Goal: Task Accomplishment & Management: Use online tool/utility

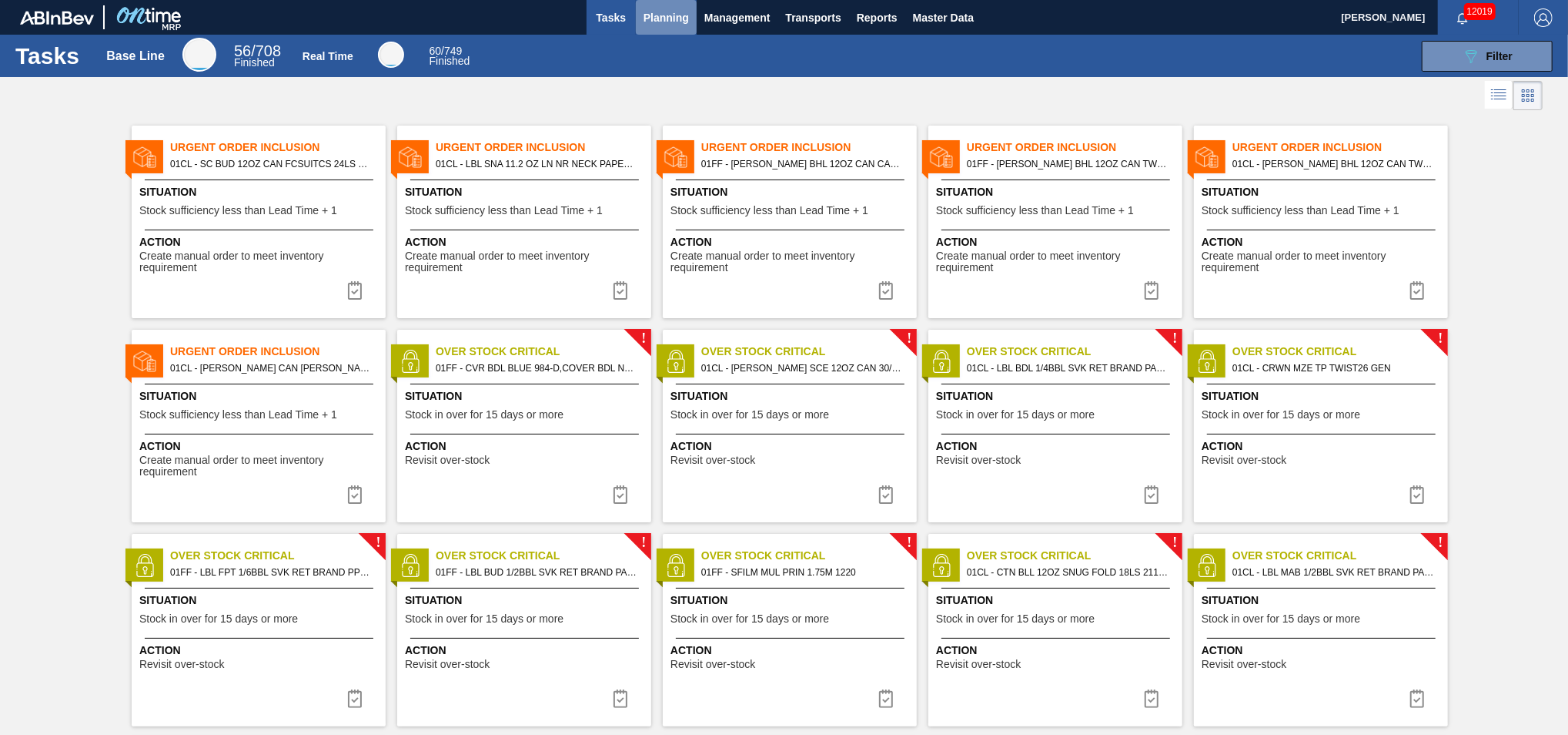
click at [662, 23] on span "Planning" at bounding box center [666, 18] width 45 height 19
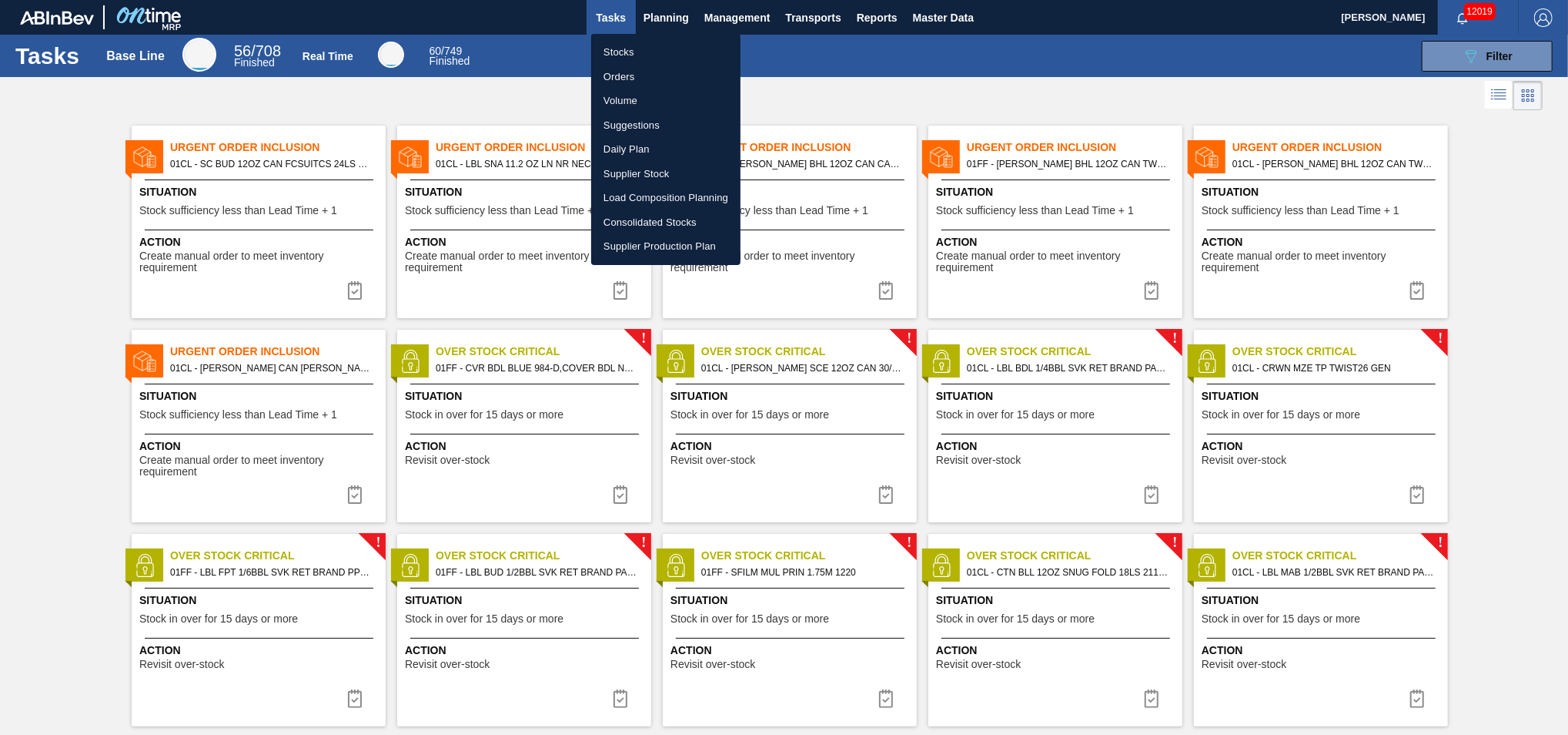
click at [656, 201] on li "Load Composition Planning" at bounding box center [665, 198] width 150 height 24
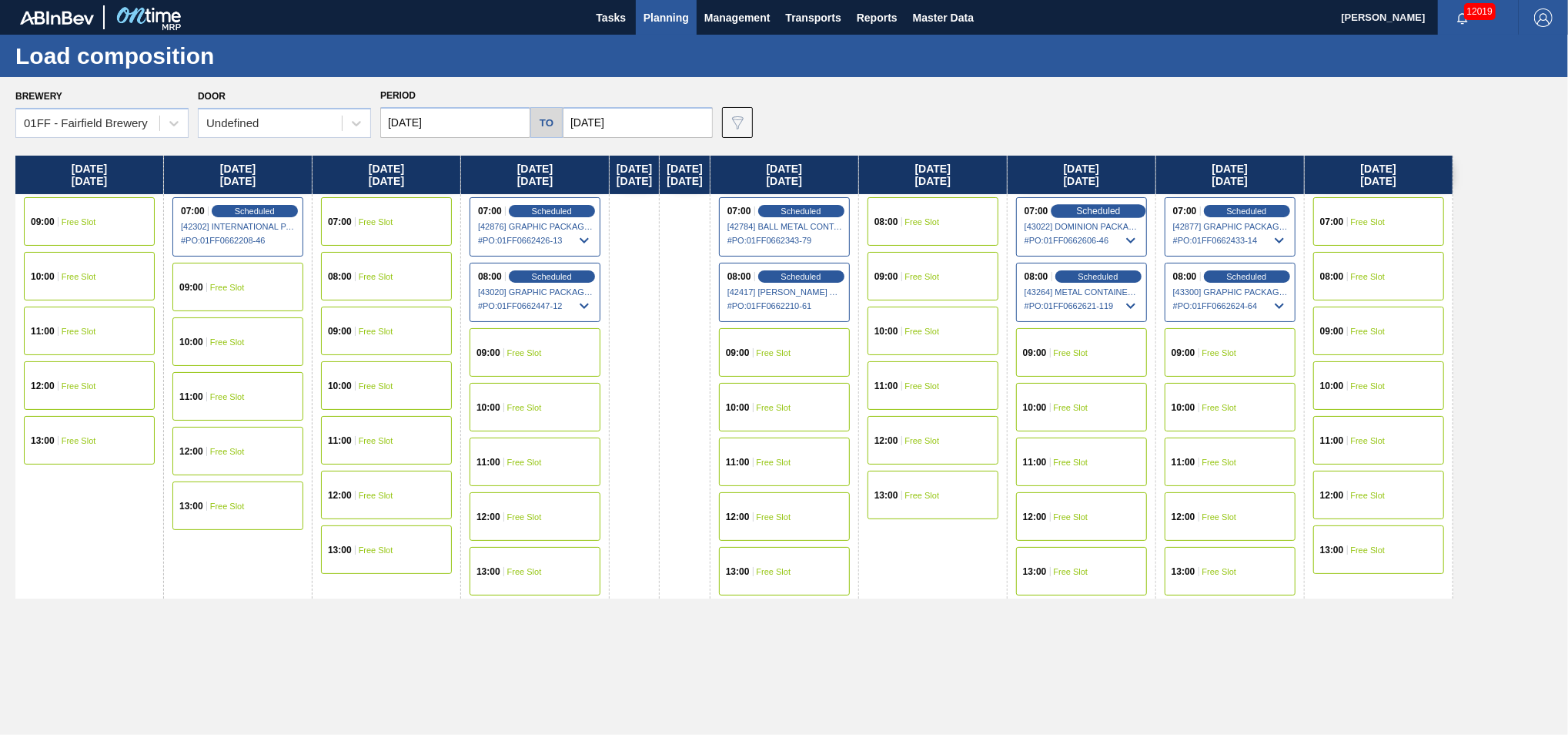
click at [1115, 207] on span "Scheduled" at bounding box center [1098, 210] width 44 height 10
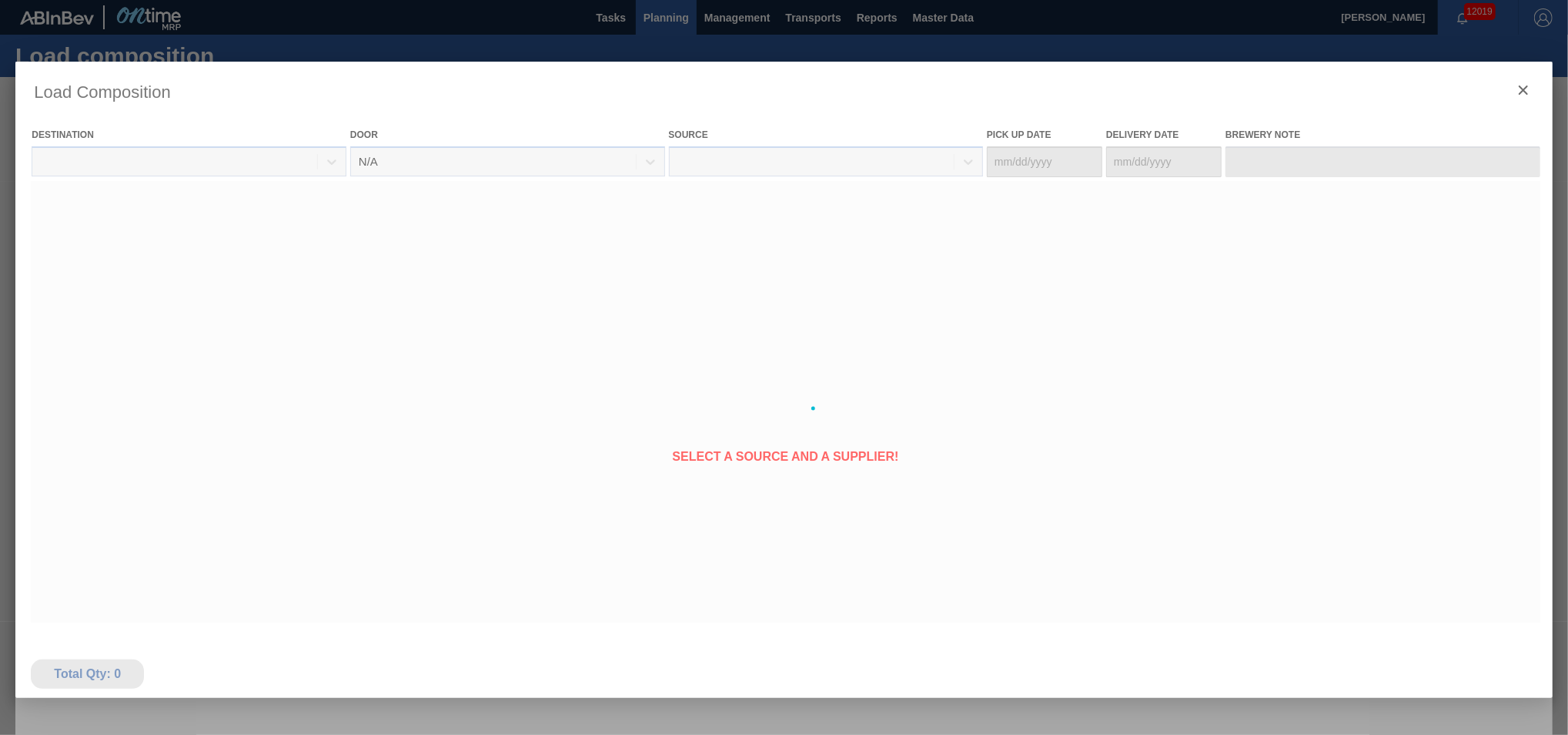
type Date "[DATE]"
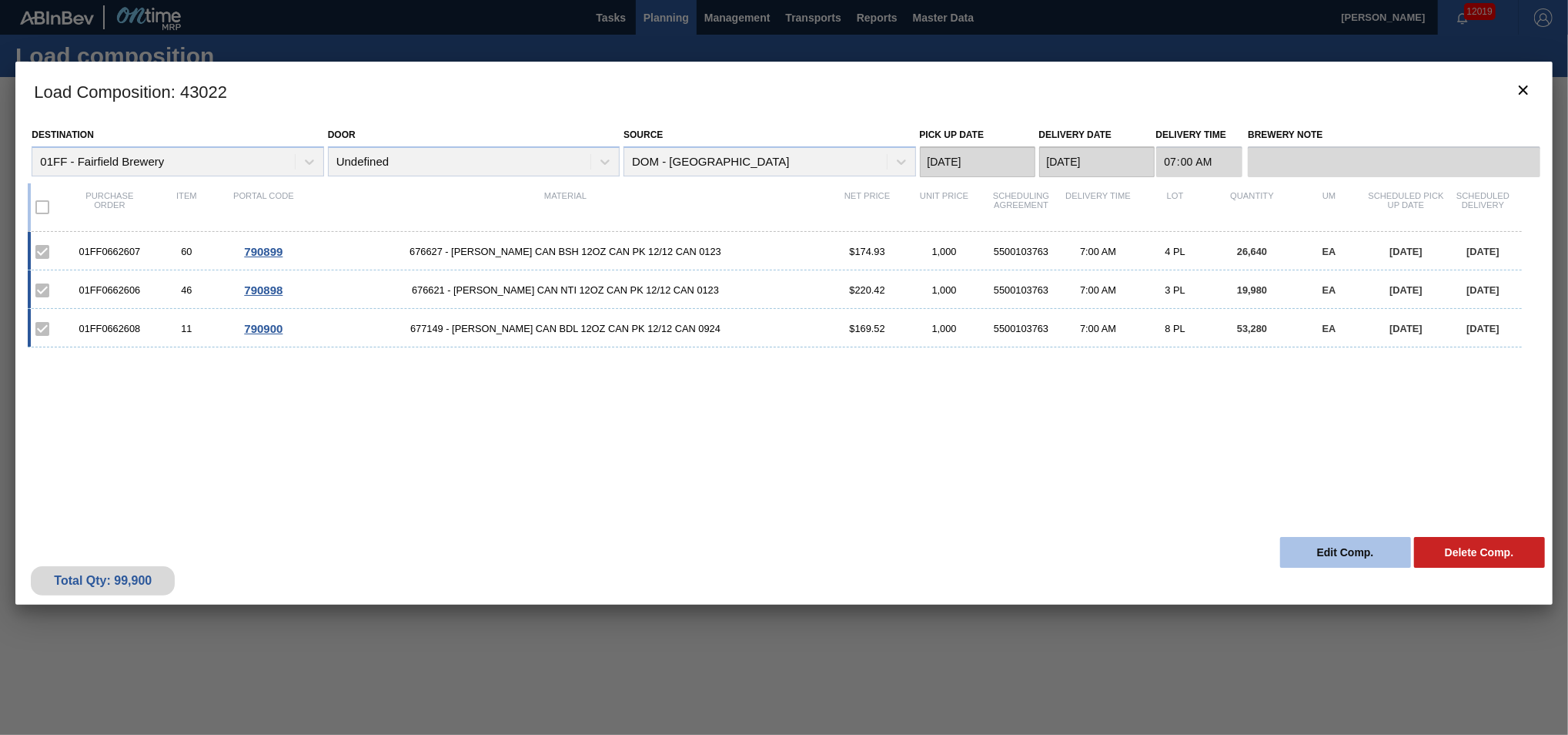
click at [1336, 546] on button "Edit Comp." at bounding box center [1346, 552] width 131 height 30
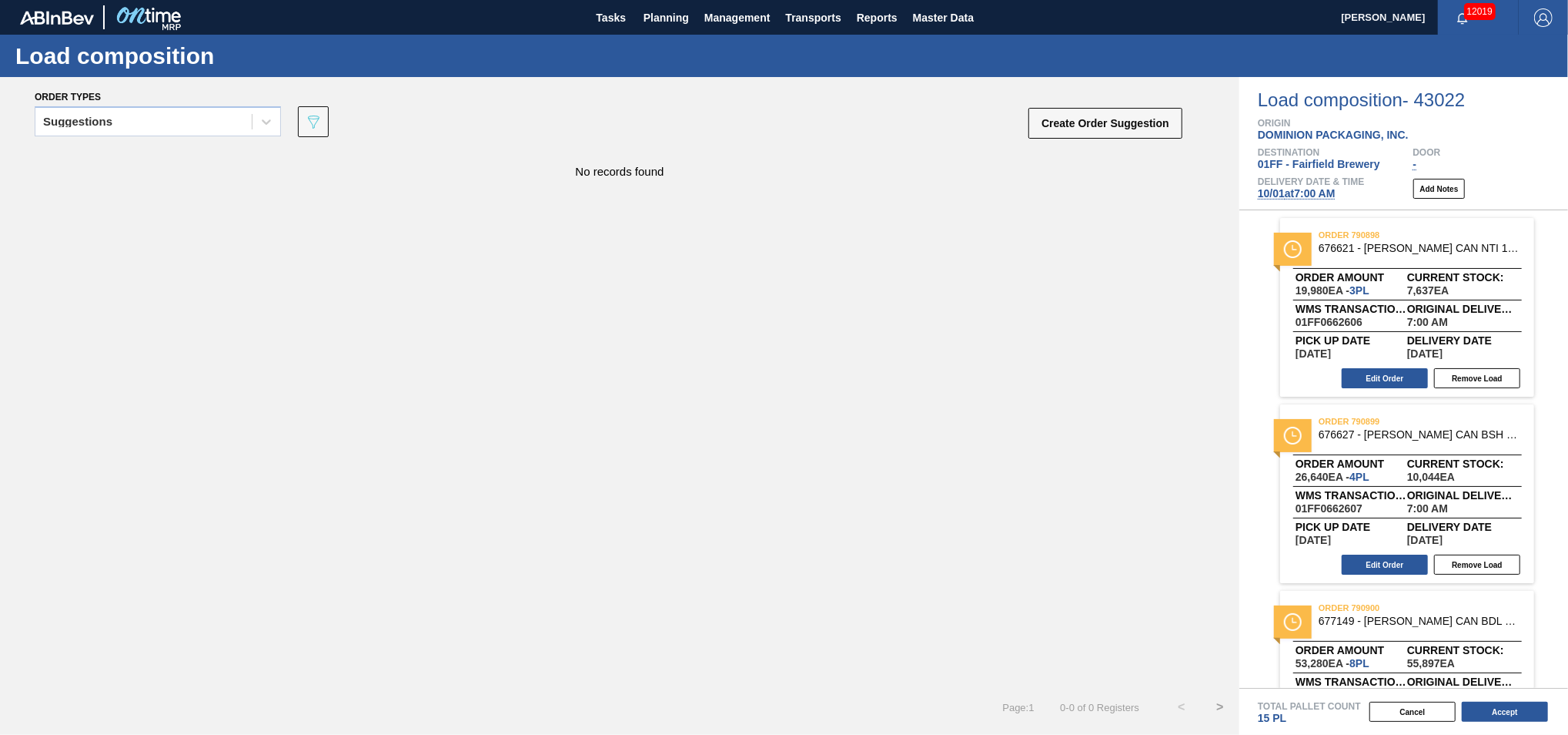
click at [1306, 198] on span "[DATE] 7:00 AM" at bounding box center [1296, 193] width 77 height 13
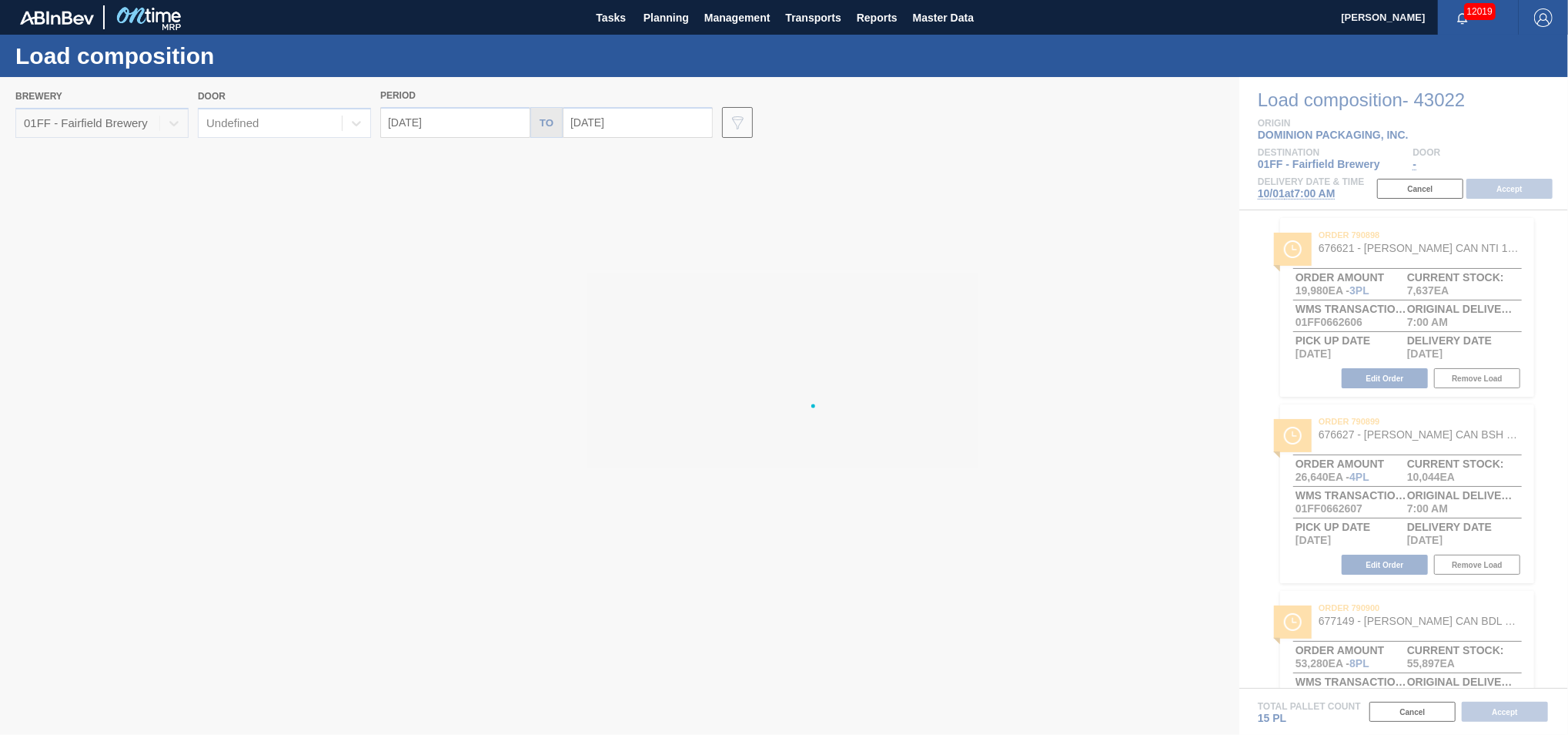
type input "[DATE]"
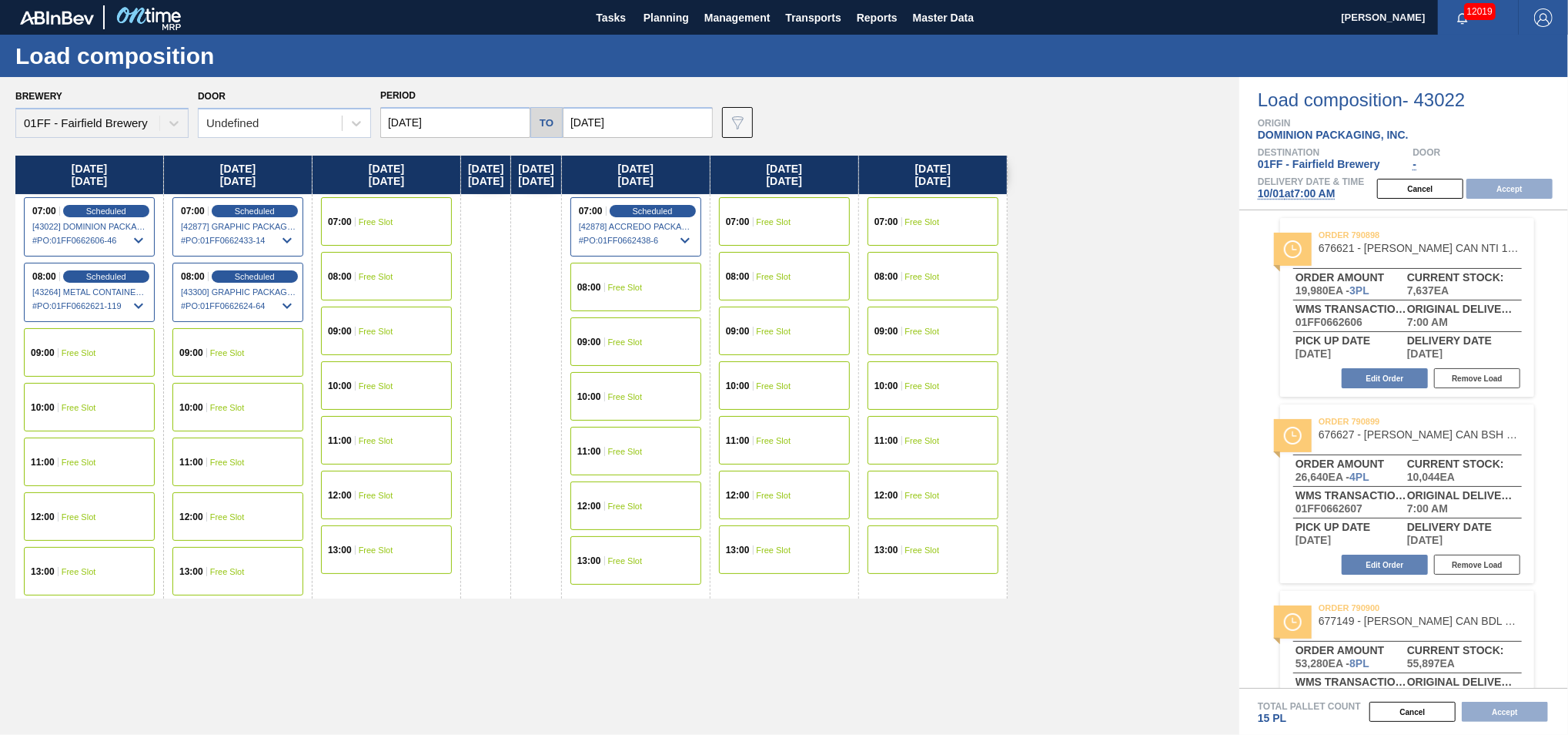
click at [250, 407] on div "10:00 Free Slot" at bounding box center [238, 407] width 131 height 49
click at [1507, 186] on button "Accept" at bounding box center [1509, 189] width 86 height 20
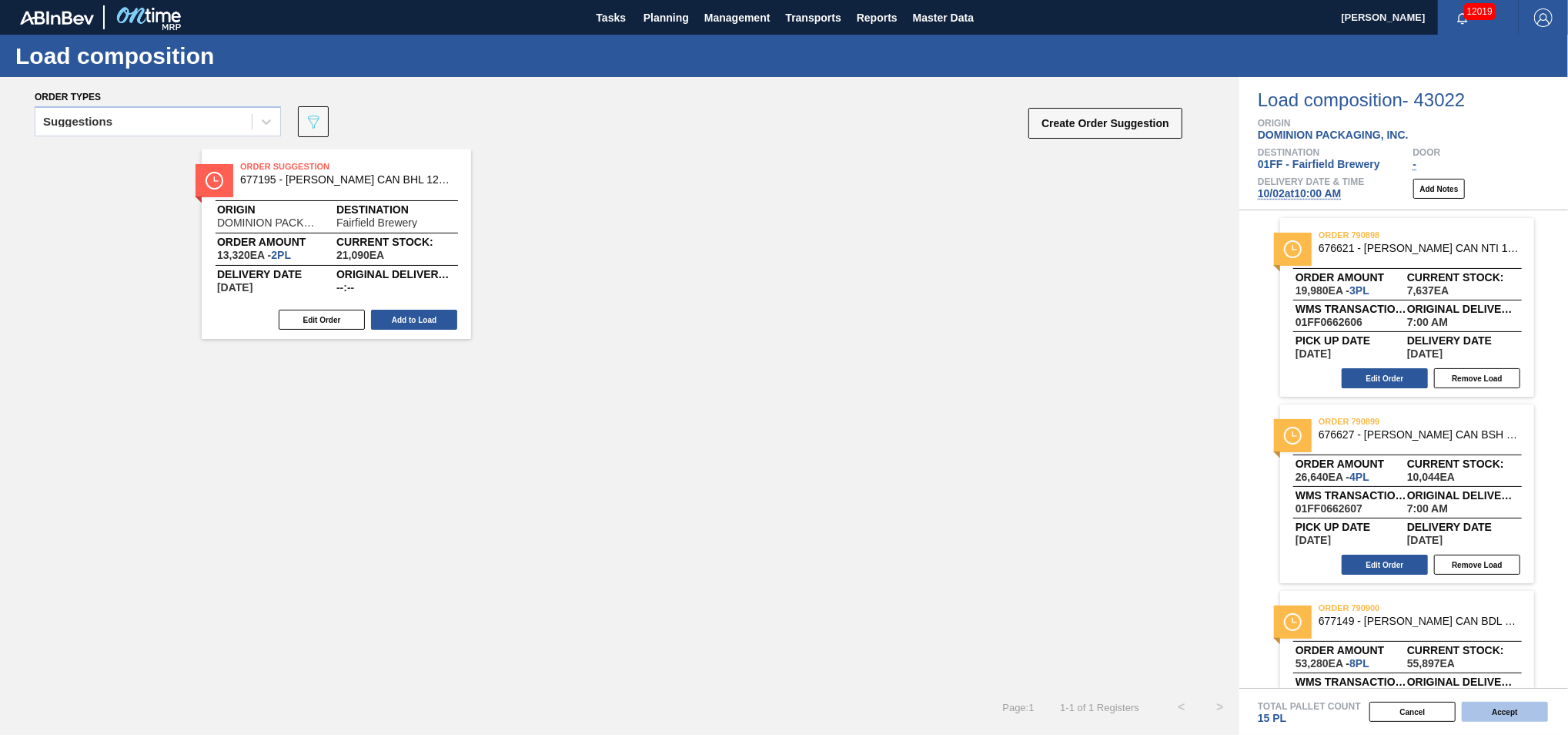
click at [1518, 714] on button "Accept" at bounding box center [1505, 712] width 86 height 20
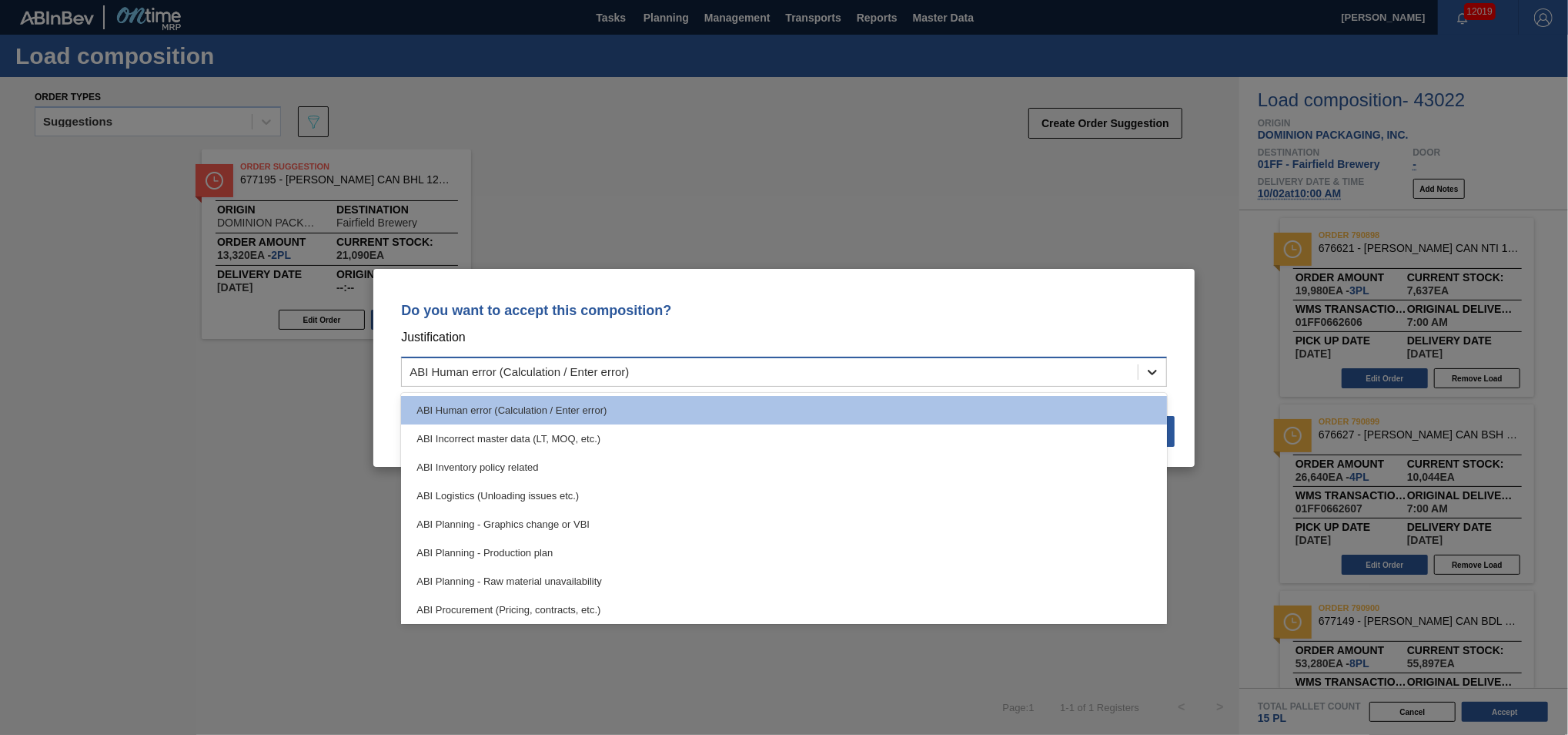
click at [1151, 371] on icon at bounding box center [1152, 372] width 16 height 16
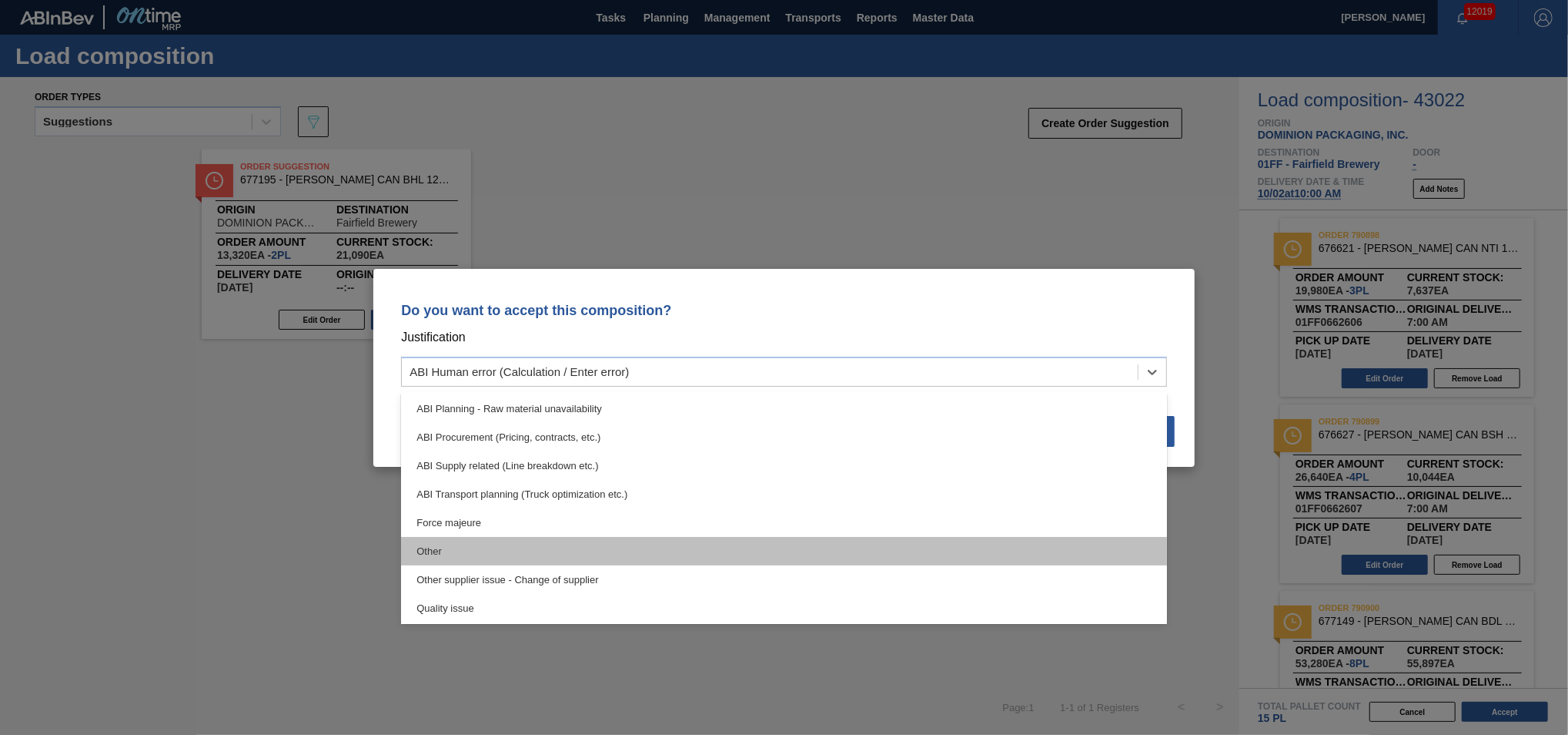
scroll to position [288, 0]
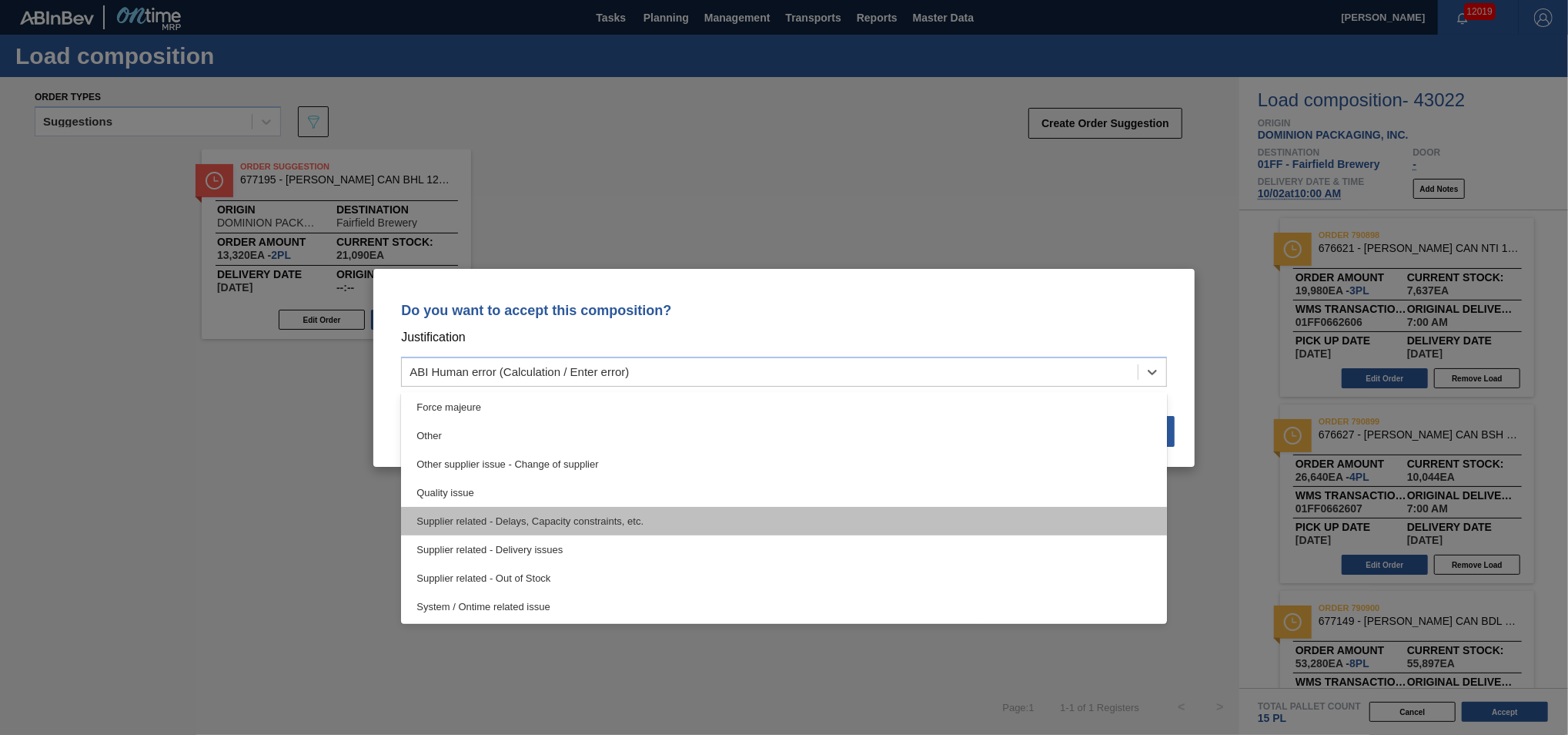
click at [660, 516] on div "Supplier related - Delays, Capacity constraints, etc." at bounding box center [784, 521] width 766 height 28
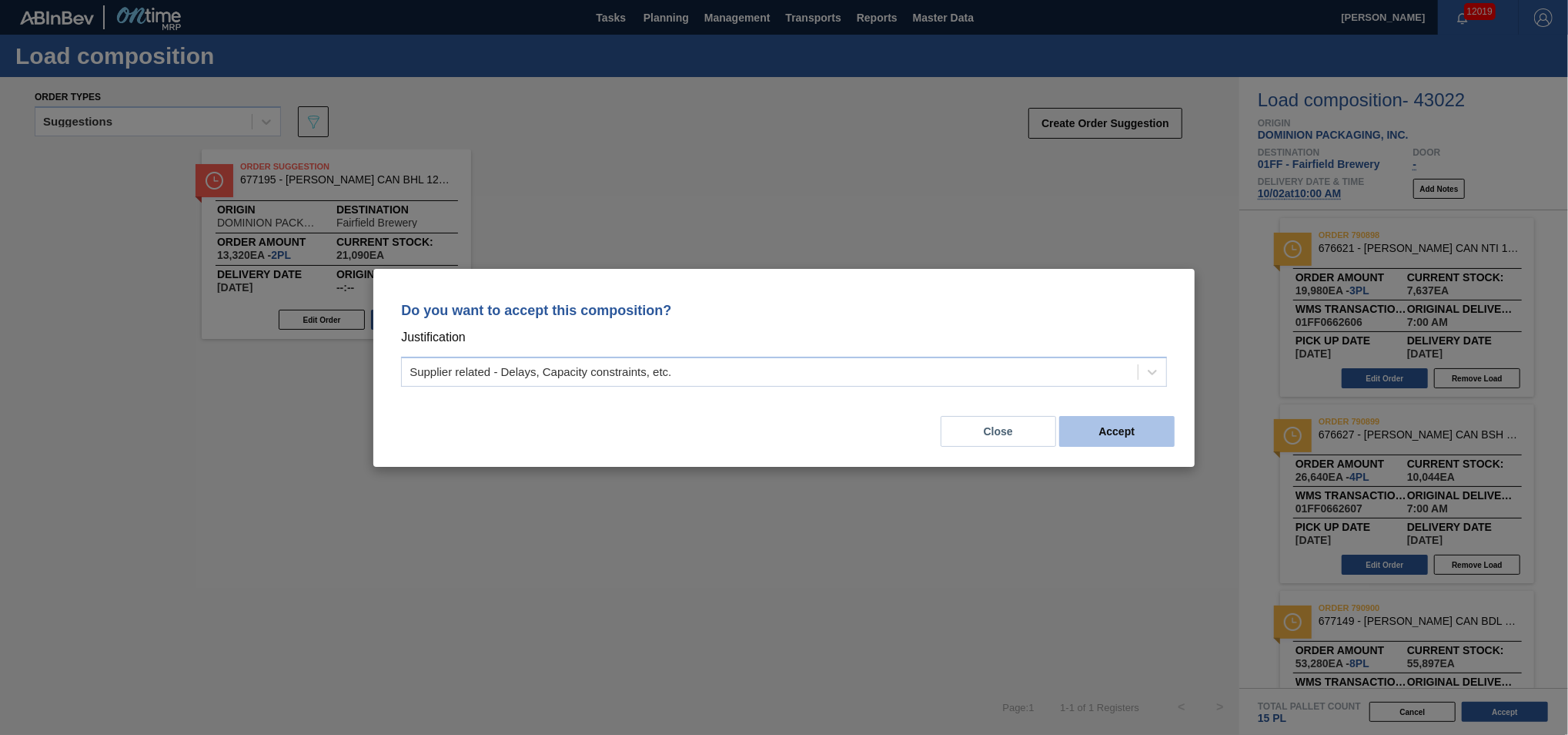
click at [1129, 435] on button "Accept" at bounding box center [1117, 431] width 115 height 30
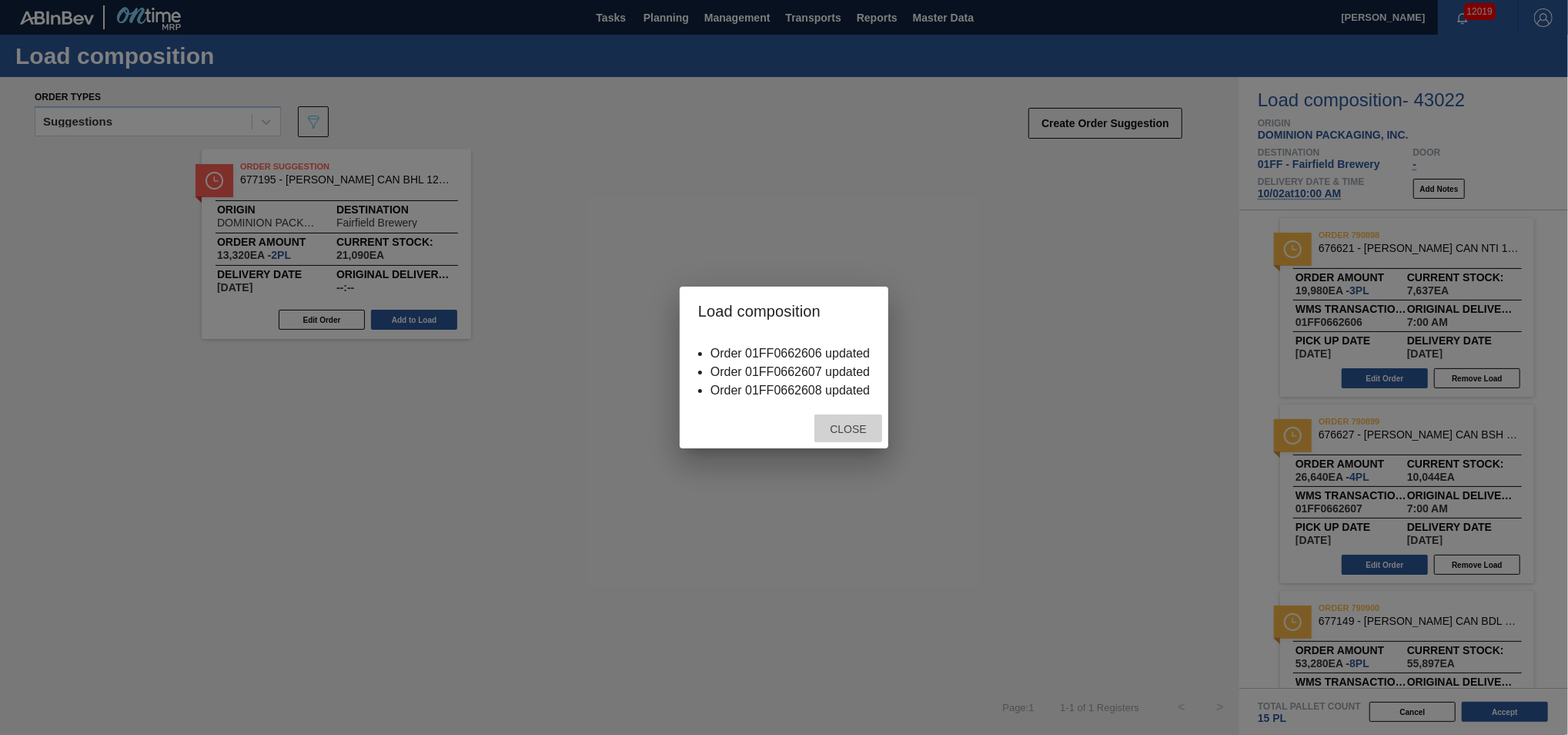
click at [841, 436] on div "Close" at bounding box center [848, 428] width 67 height 28
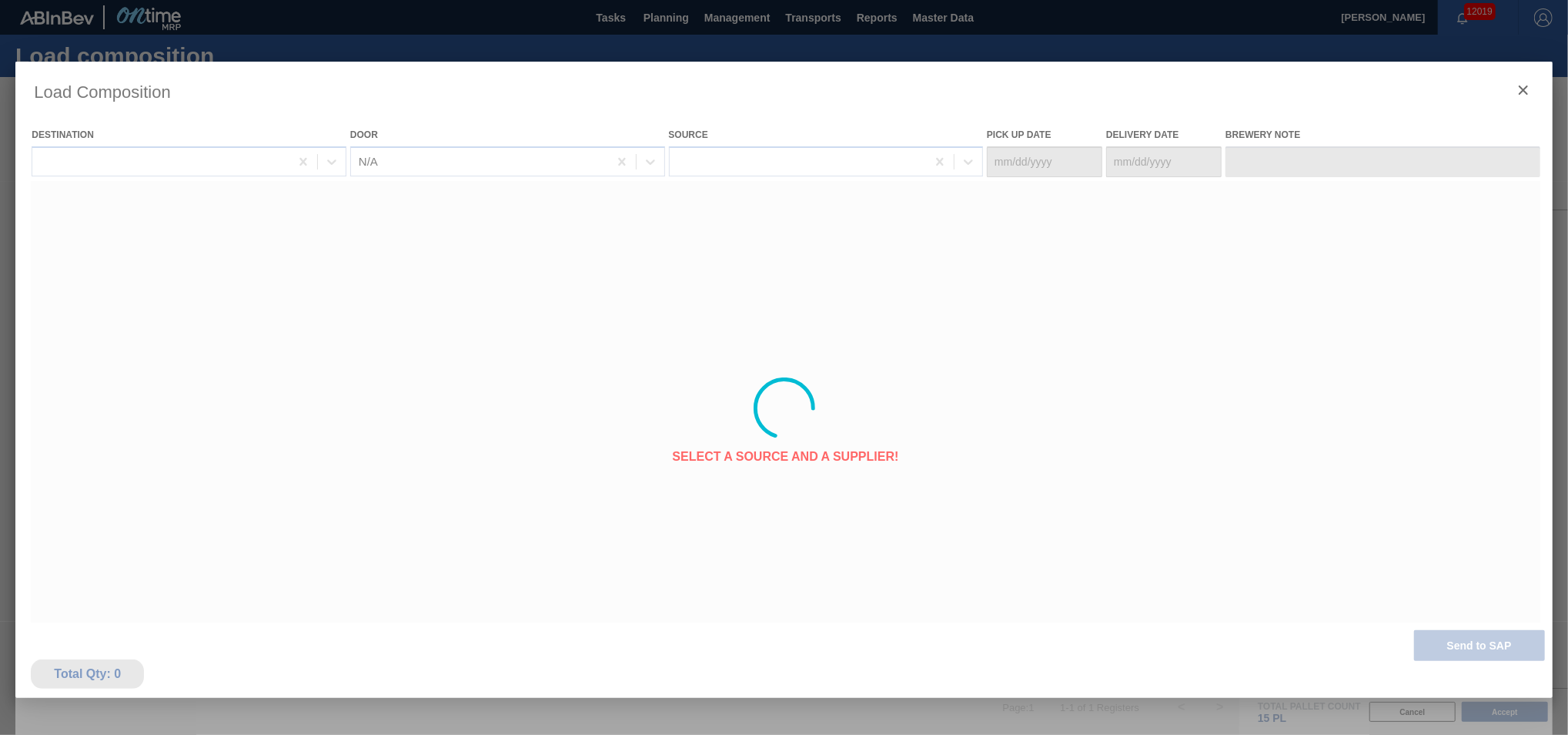
type Date "[DATE]"
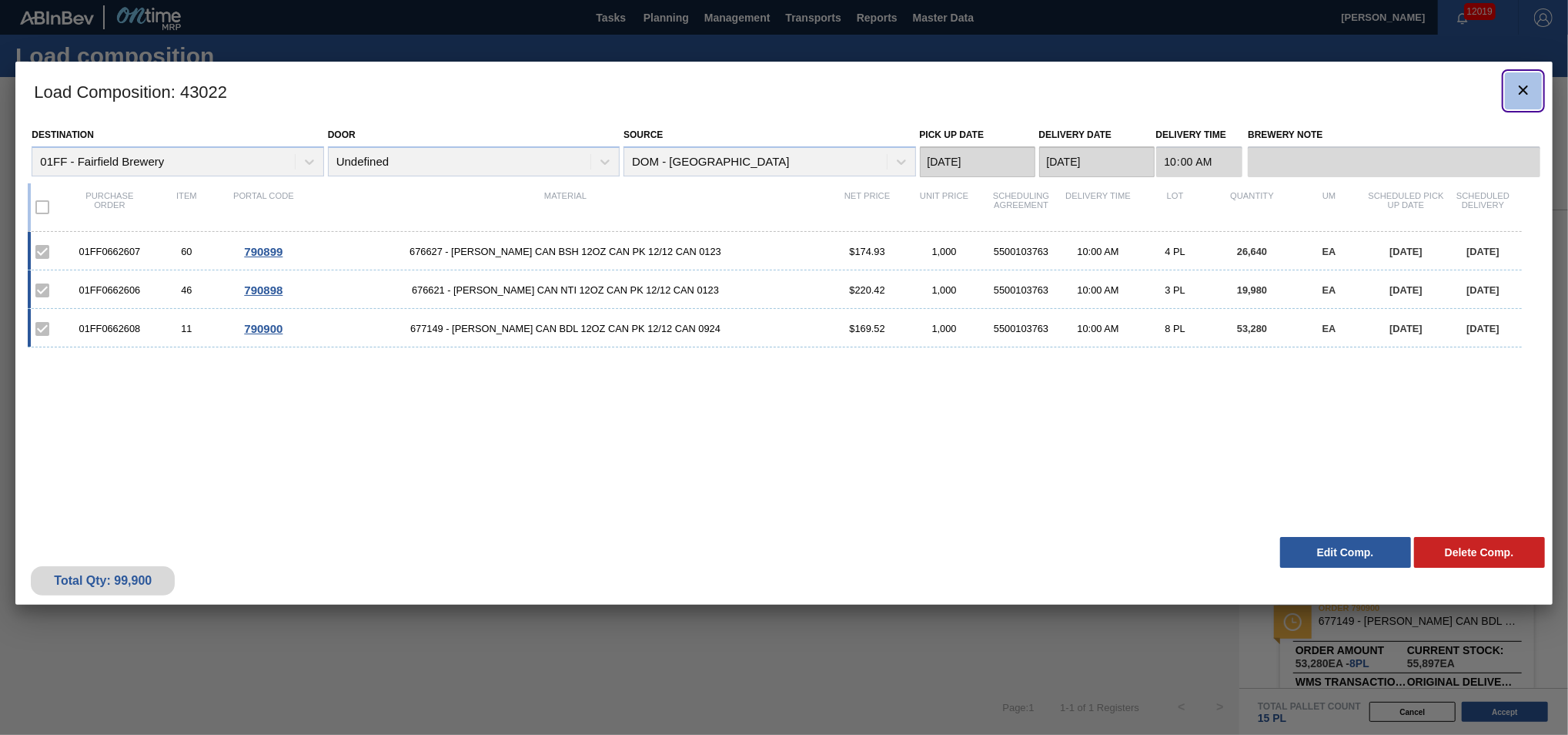
click at [1521, 96] on icon "botão de ícone" at bounding box center [1523, 90] width 19 height 19
